Goal: Transaction & Acquisition: Purchase product/service

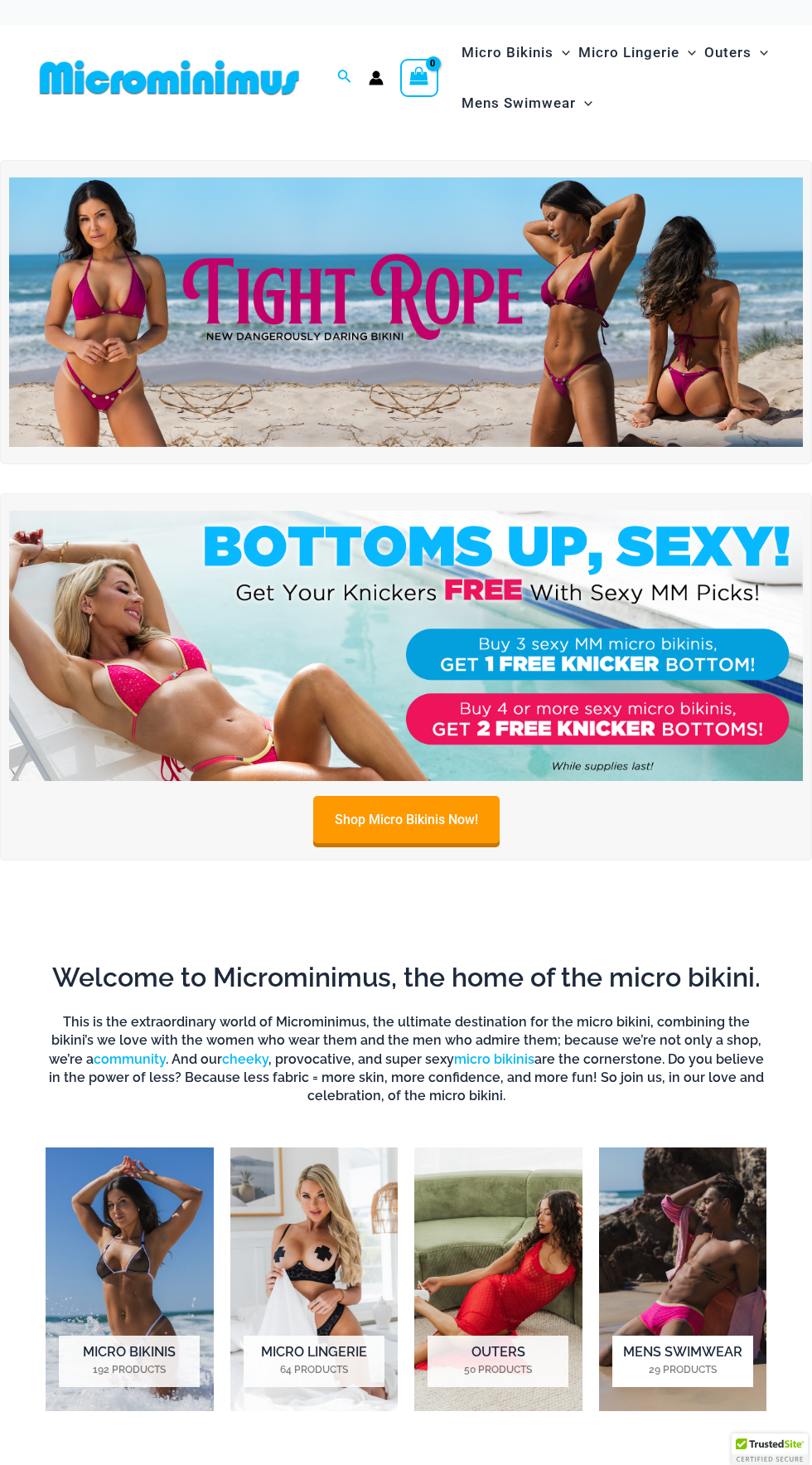
click at [696, 1318] on img "Visit product category Mens Swimwear" at bounding box center [683, 1279] width 168 height 263
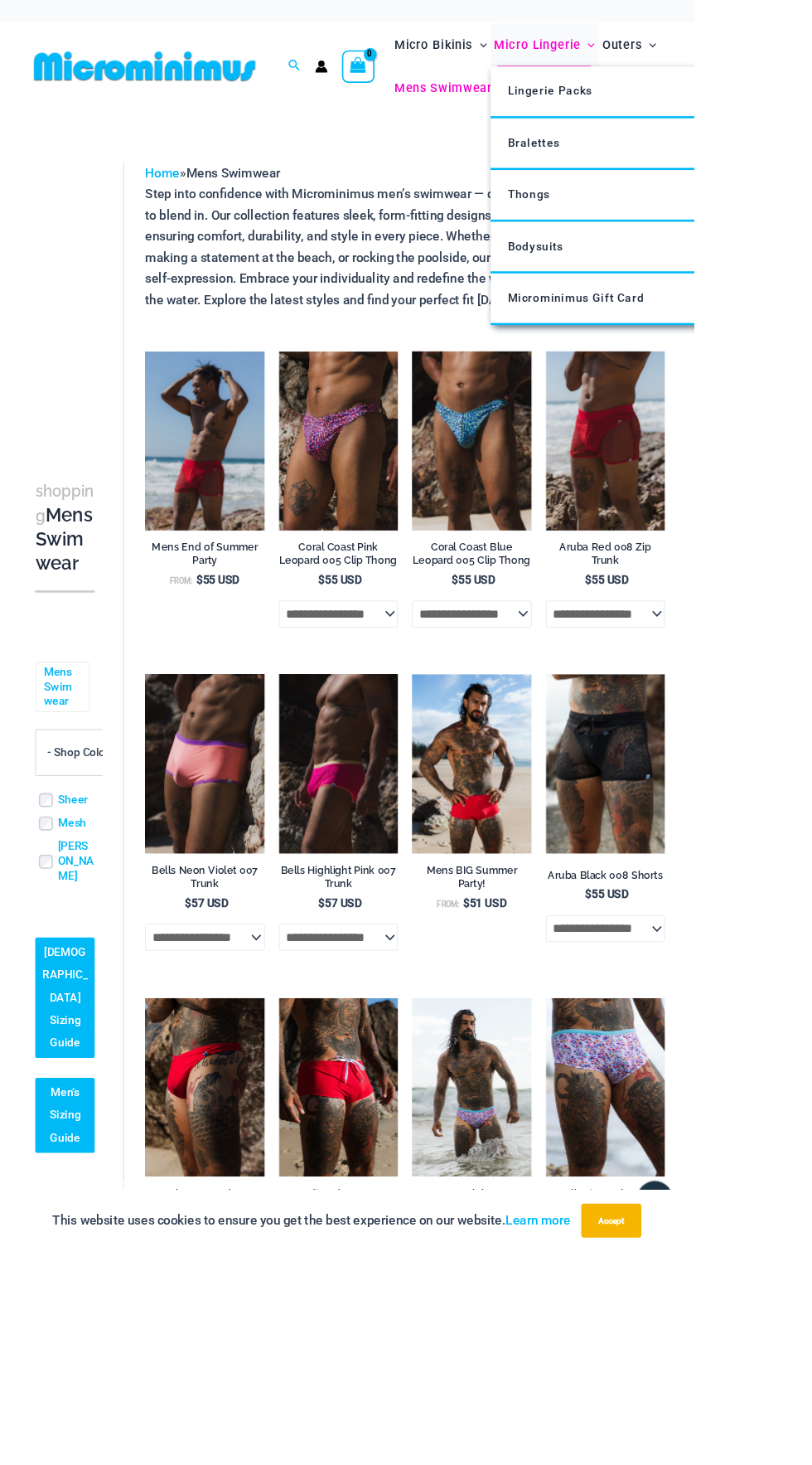
click at [693, 52] on icon "Menu Toggle" at bounding box center [692, 53] width 9 height 9
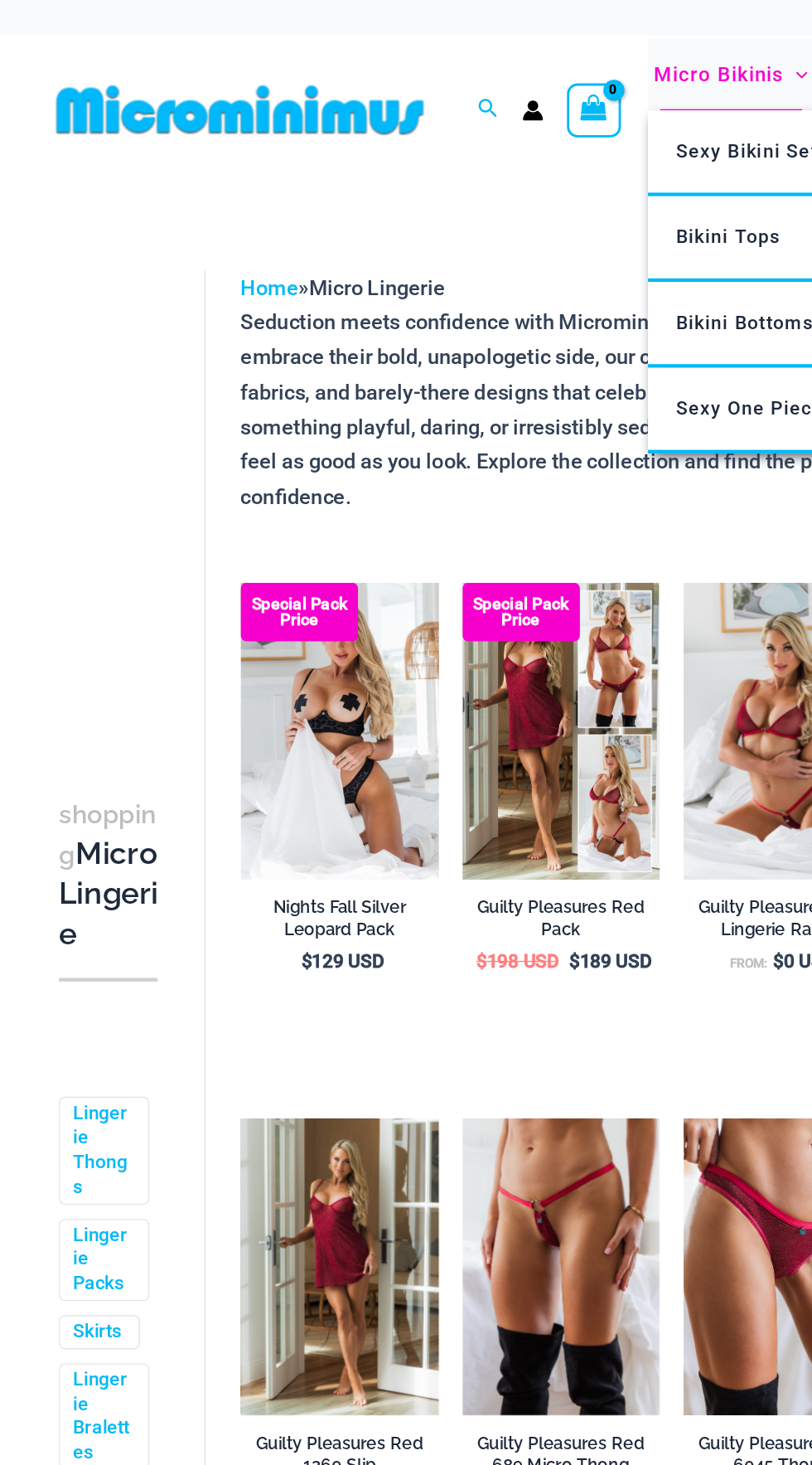
click at [516, 56] on span "Micro Bikinis" at bounding box center [507, 52] width 92 height 43
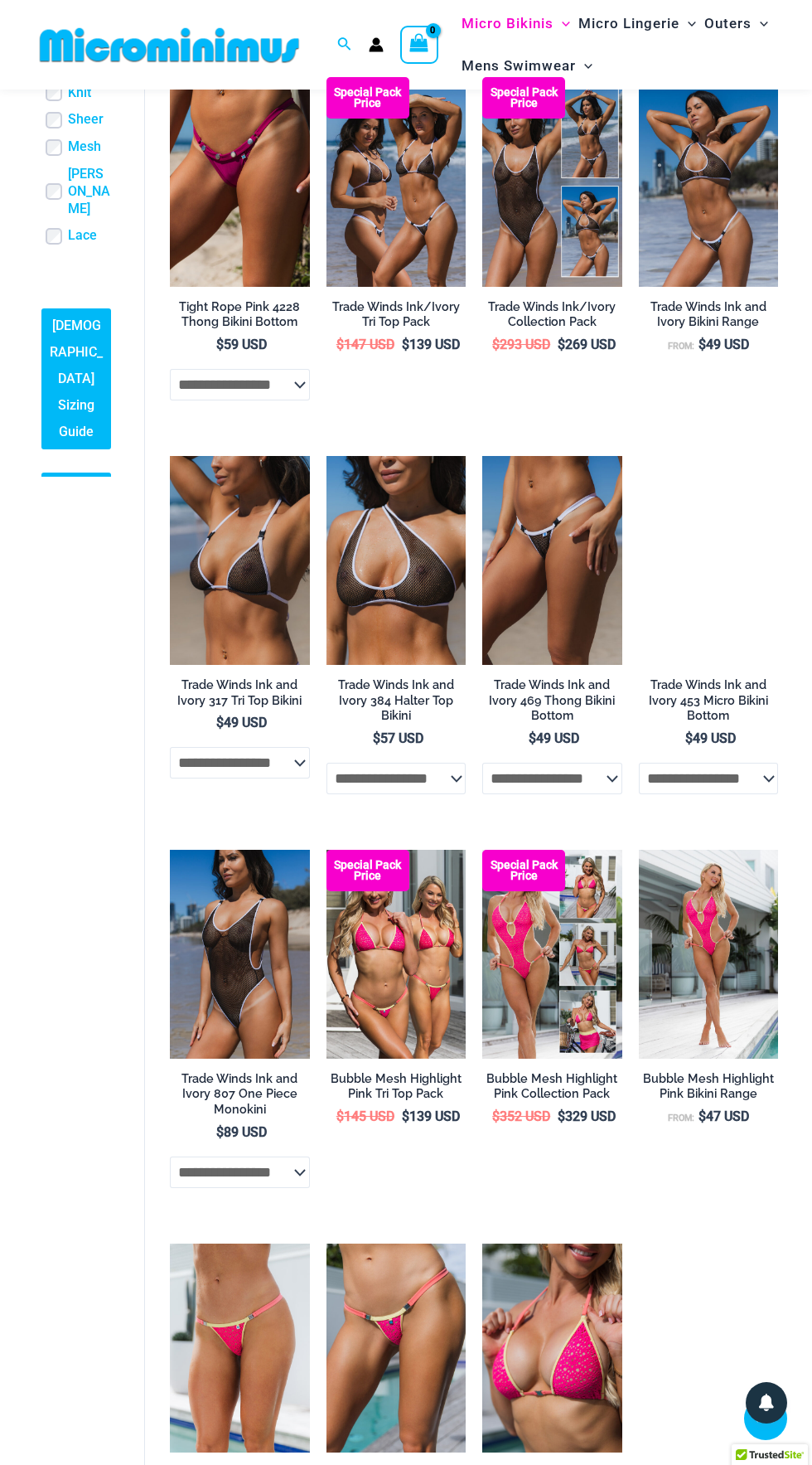
scroll to position [1029, 0]
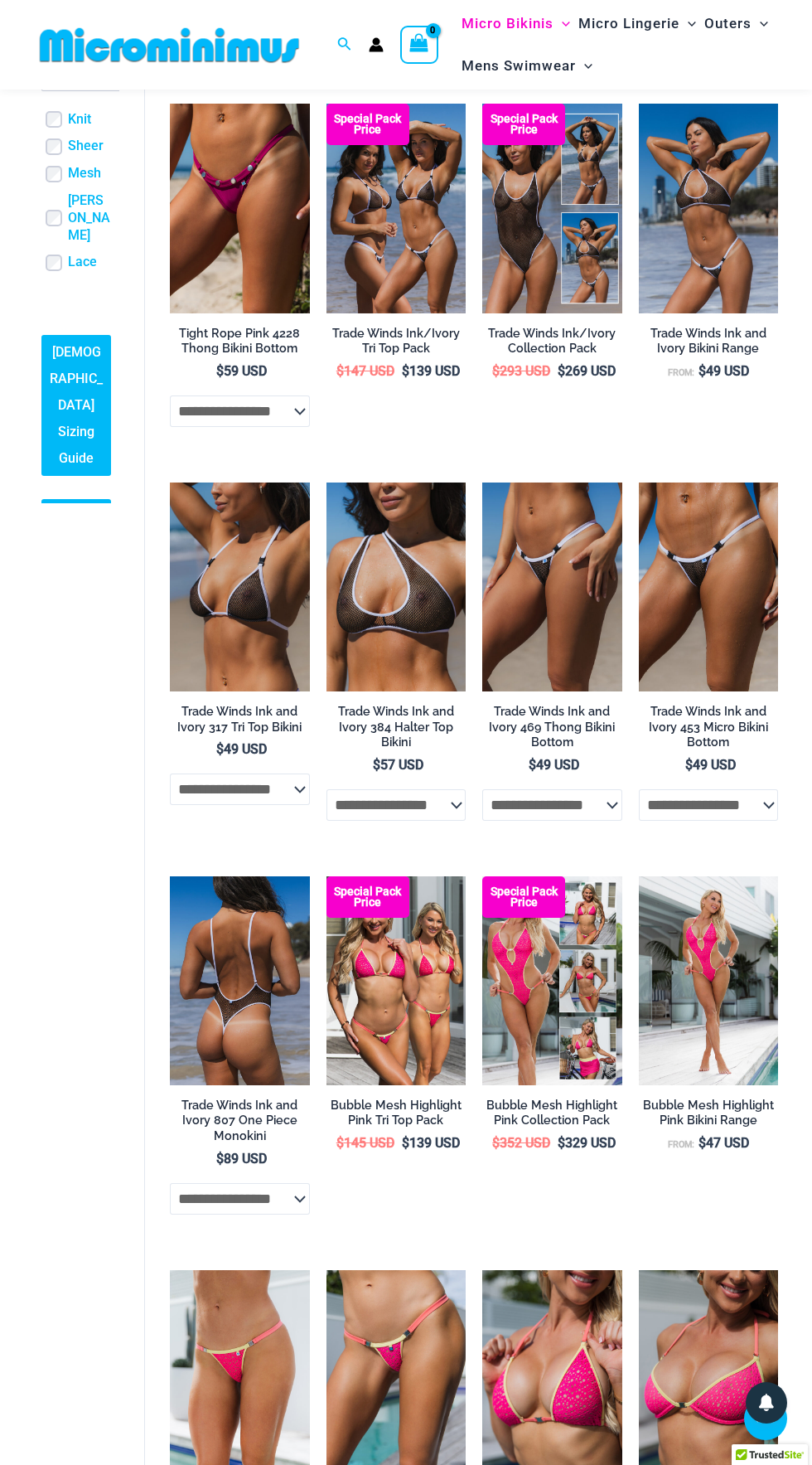
click at [204, 1004] on img at bounding box center [240, 981] width 140 height 209
